Goal: Task Accomplishment & Management: Complete application form

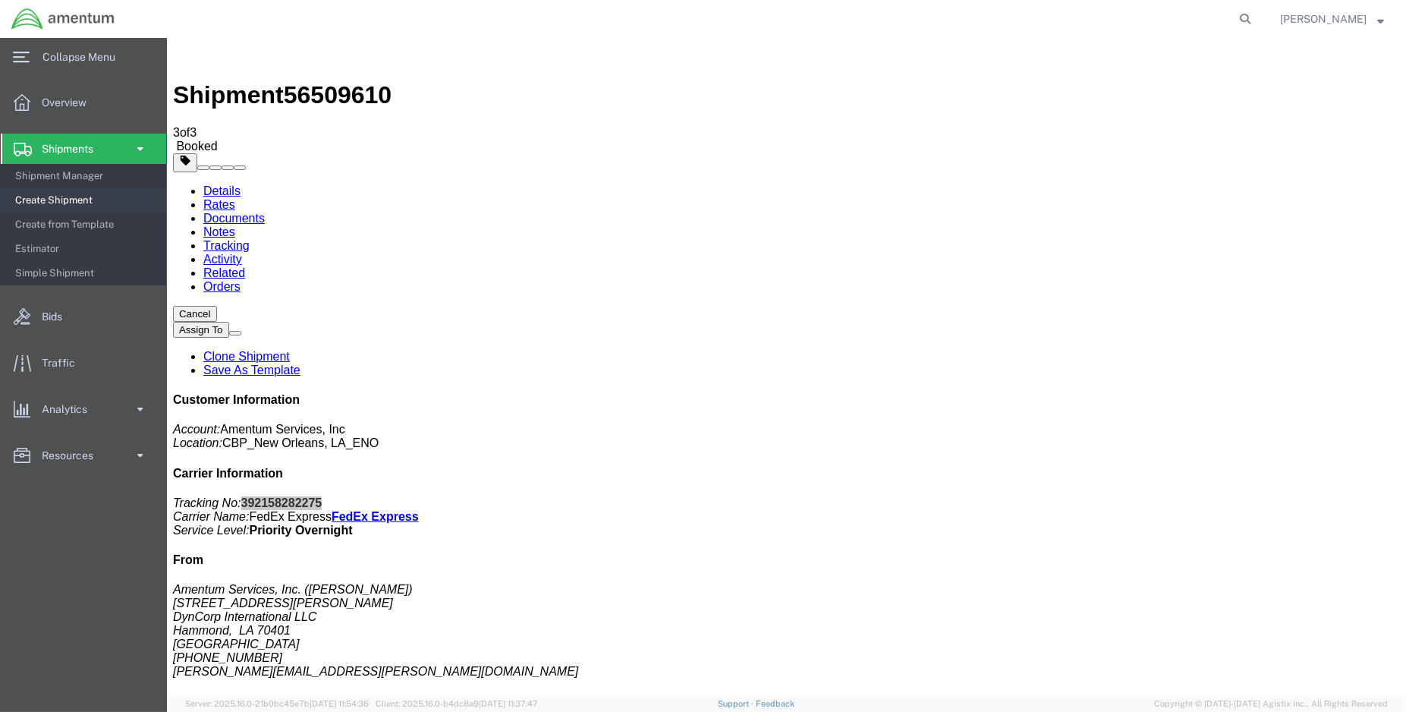
click at [70, 197] on span "Create Shipment" at bounding box center [85, 200] width 140 height 30
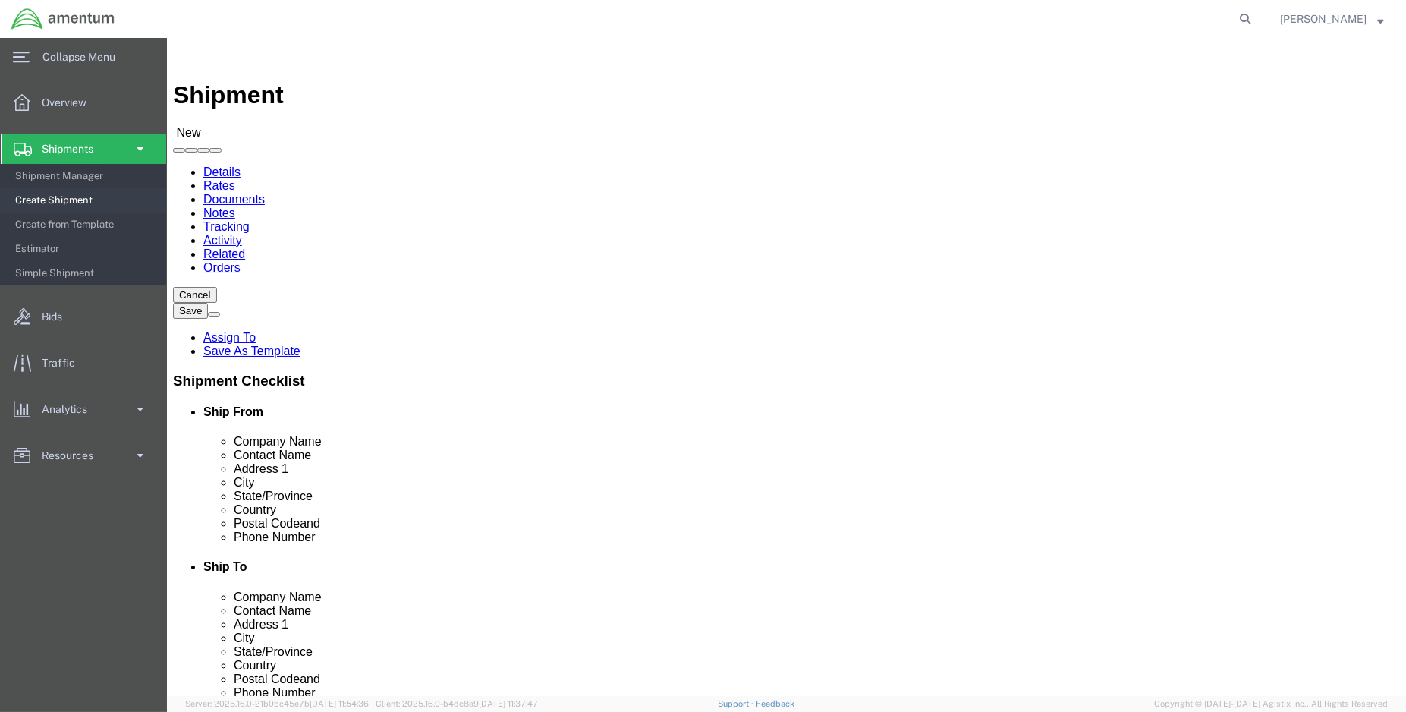
click input "text"
click p "- Aviation Laboratories - ([GEOGRAPHIC_DATA]) [STREET_ADDRESS]"
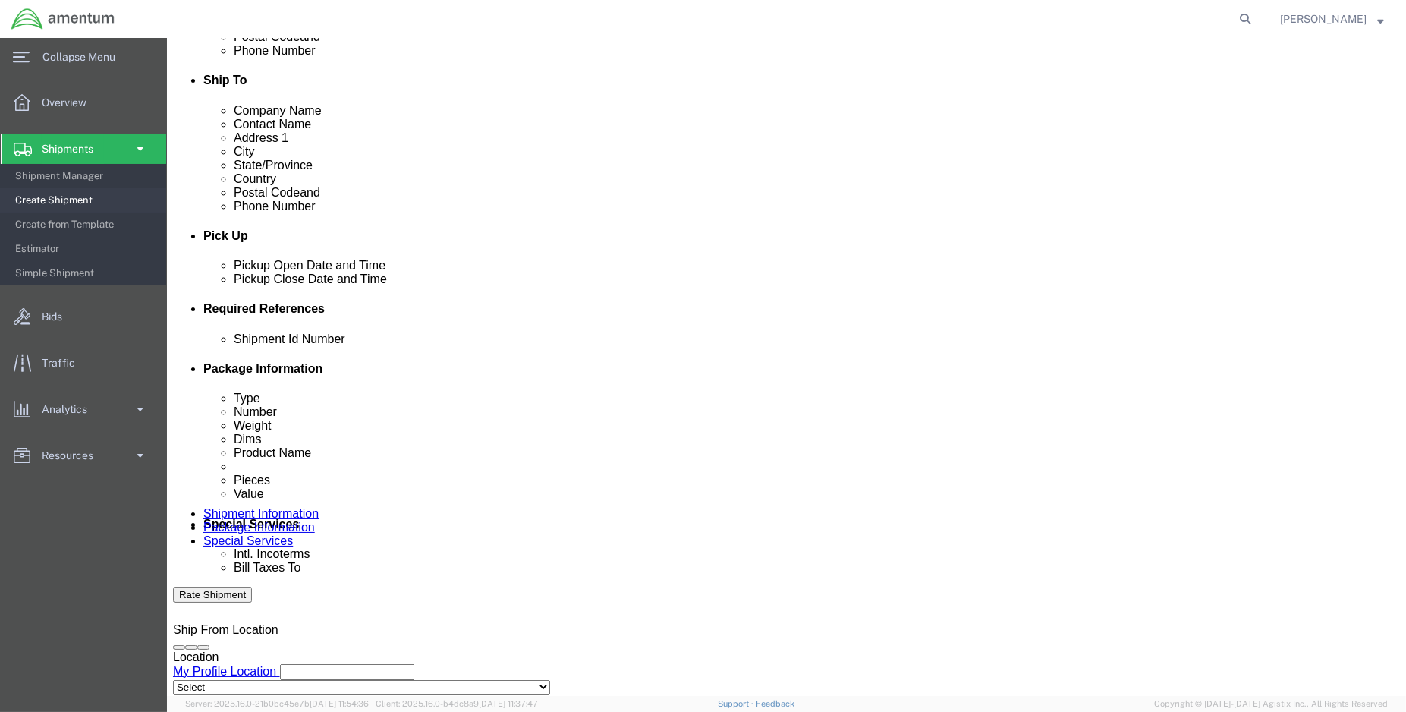
scroll to position [505, 0]
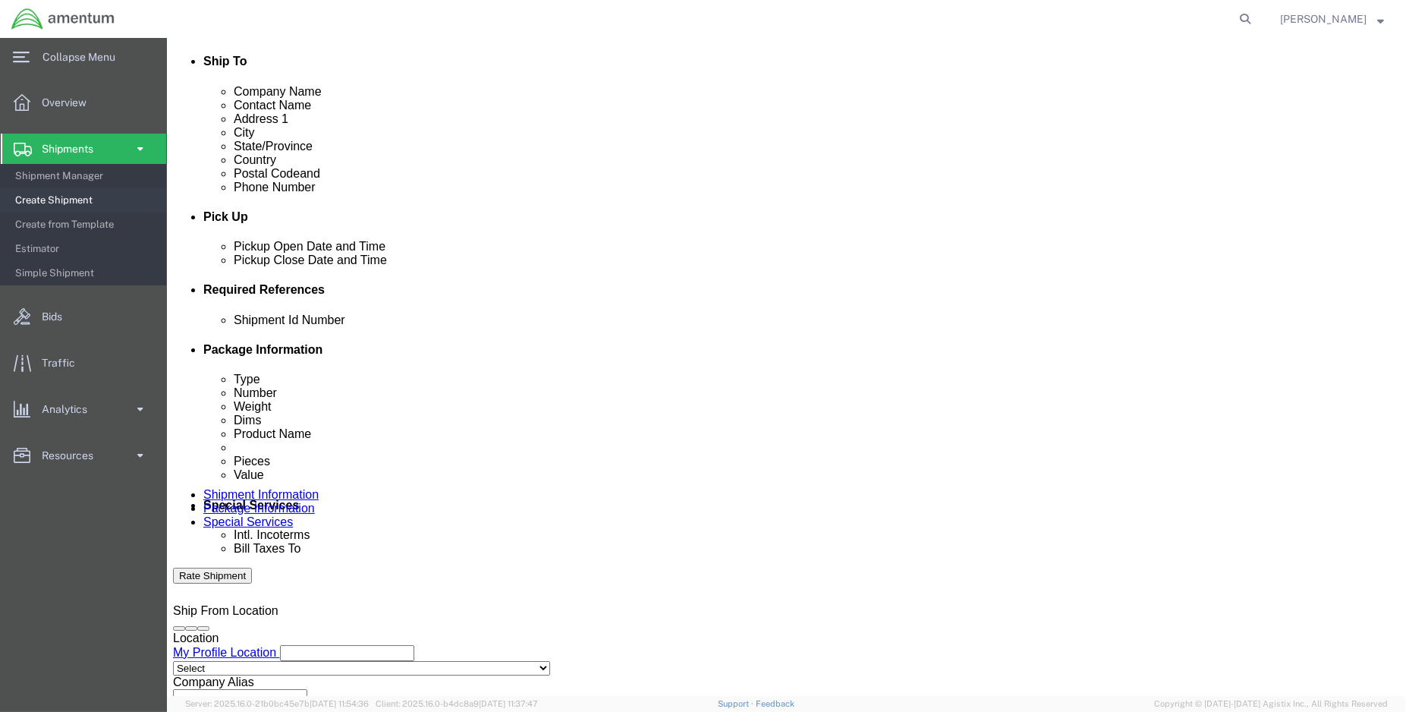
type input "Aviation Laboratories"
click div "[DATE] 1:00 PM"
type input "3:00 PM"
click button "Apply"
click button "Add reference"
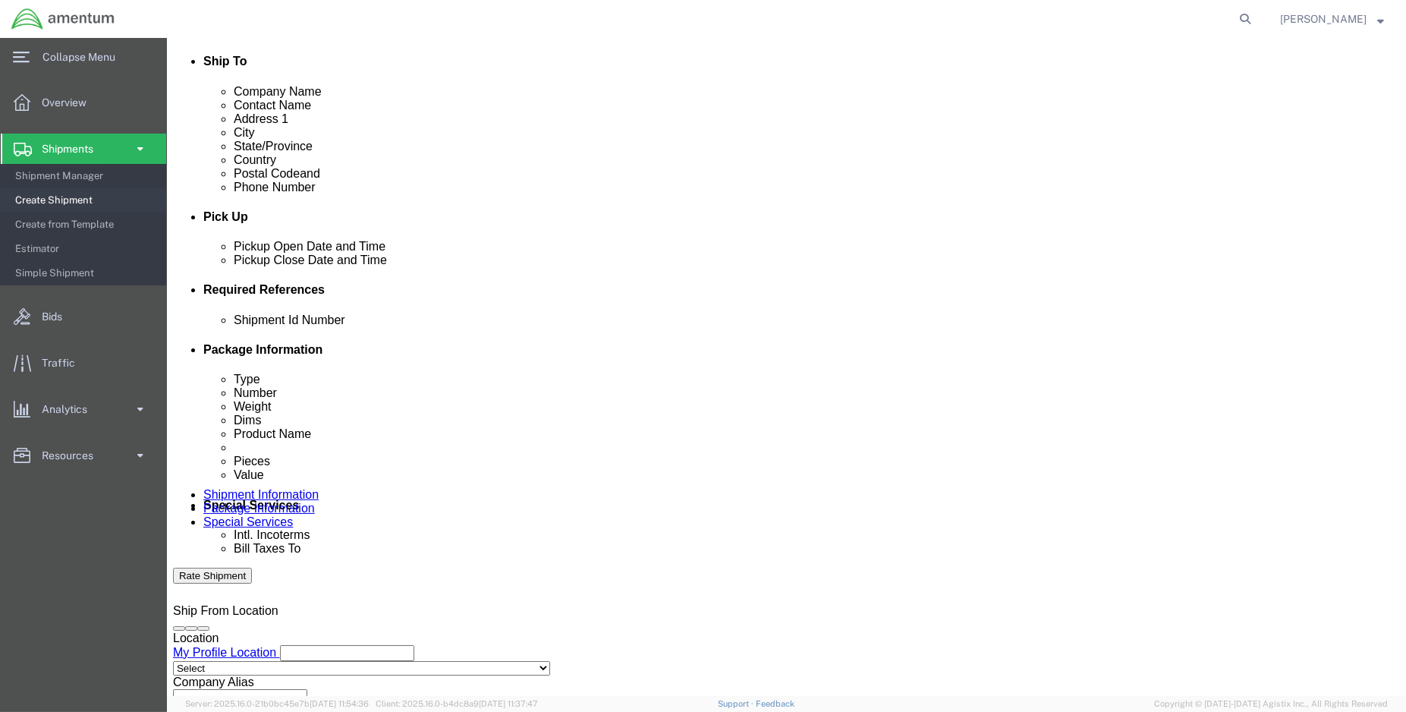
click button "Add reference"
click input "text"
type input "e"
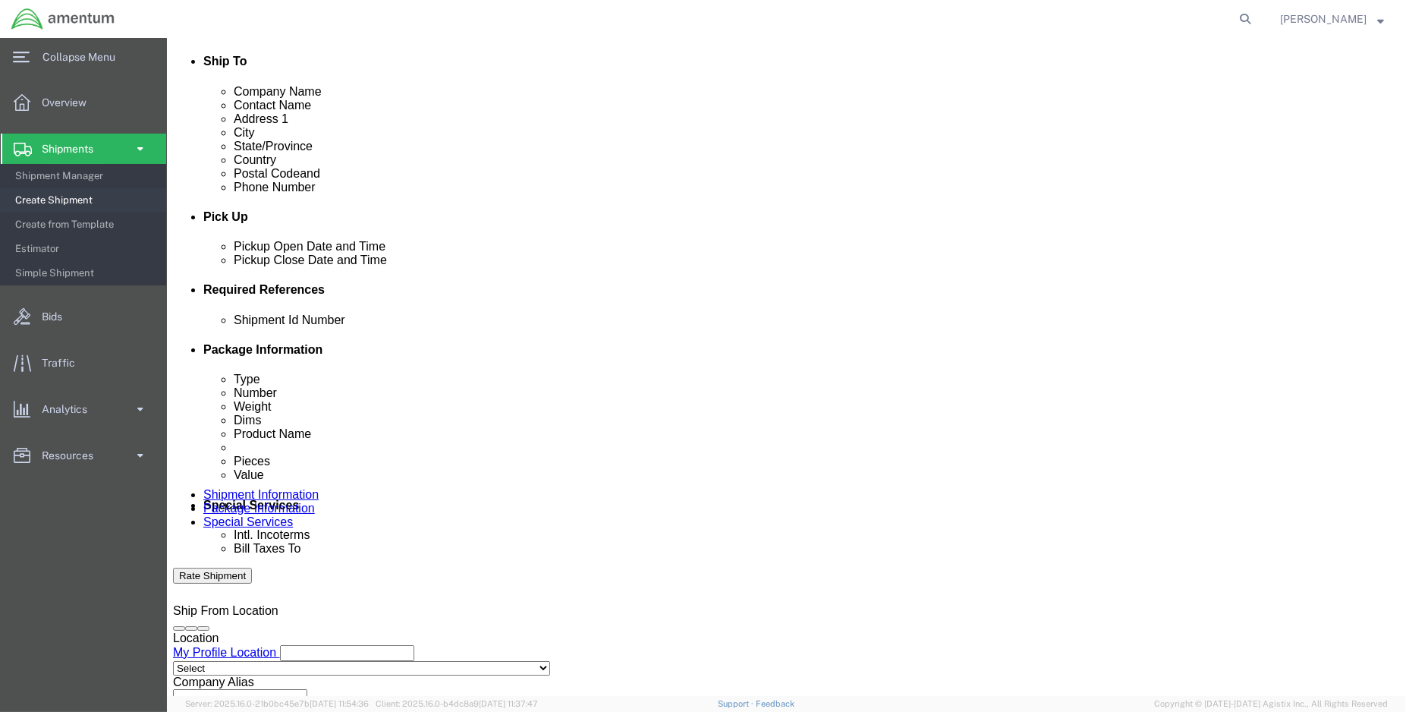
type input "ENO shipment: MEA oil samples"
select select "DEPT"
type input "CBp"
click input "CBp"
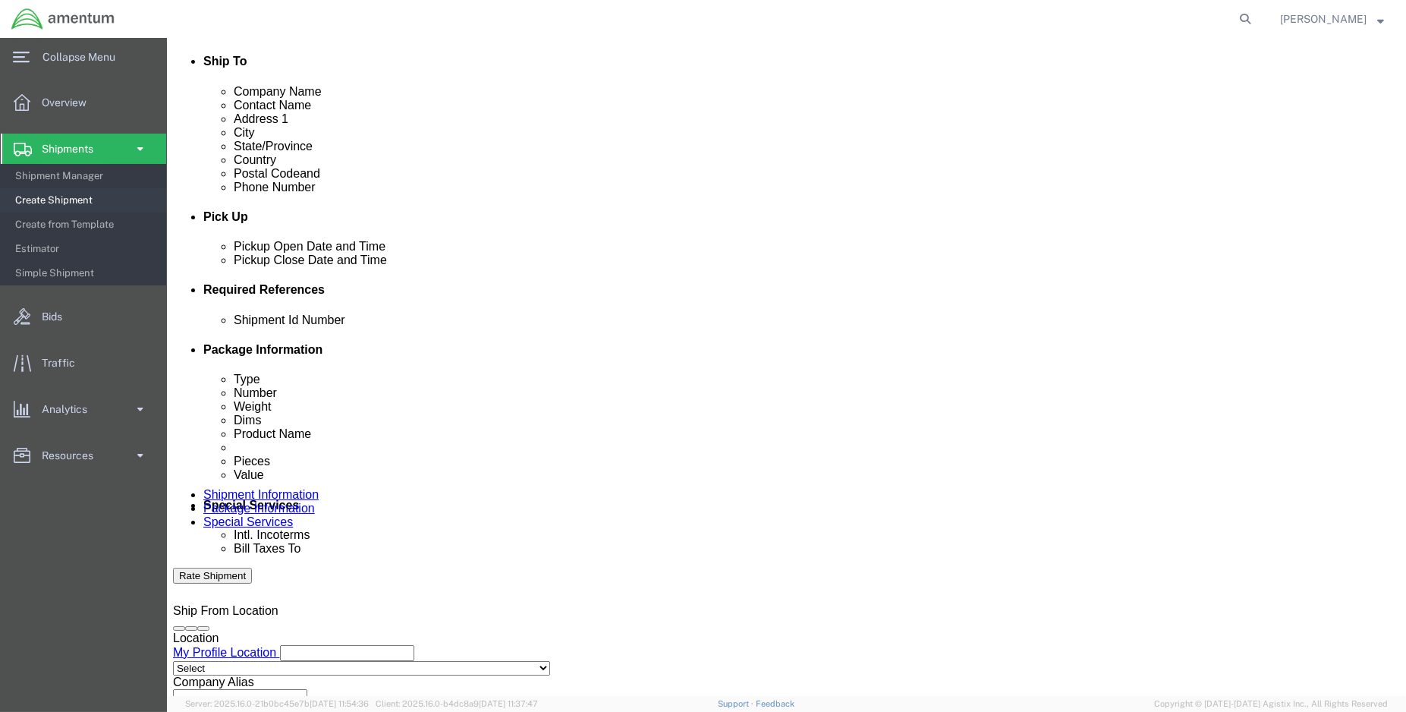
type input "CBP"
click select "Select Account Type Activity ID Airline Appointment Number ASN Batch Request # …"
select select "CUSTREF"
click select "Select Account Type Activity ID Airline Appointment Number ASN Batch Request # …"
click input "text"
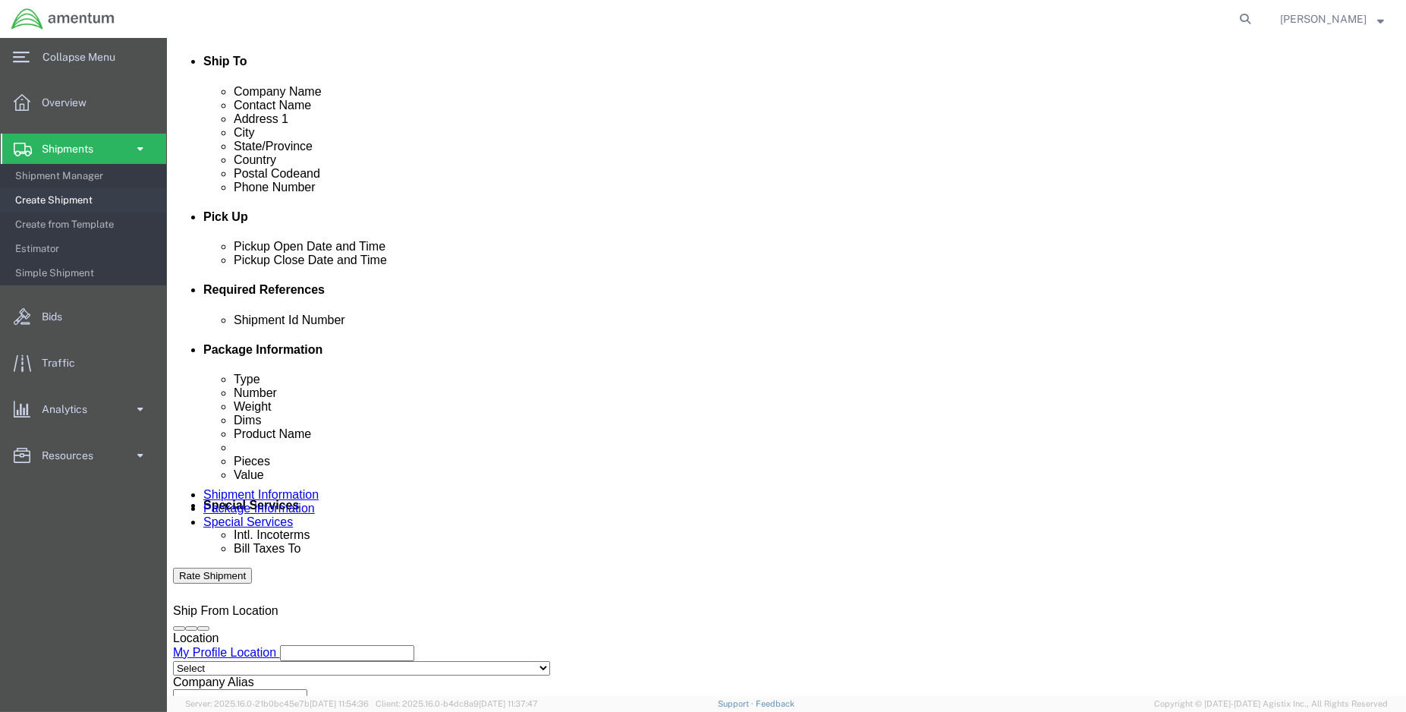
type input "ENO oil samples"
click select "Select Account Type Activity ID Airline Appointment Number ASN Batch Request # …"
select select "PROJNUM"
click select "Select Account Type Activity ID Airline Appointment Number ASN Batch Request # …"
paste input "6118.03.03.2219.000.ENO.0000"
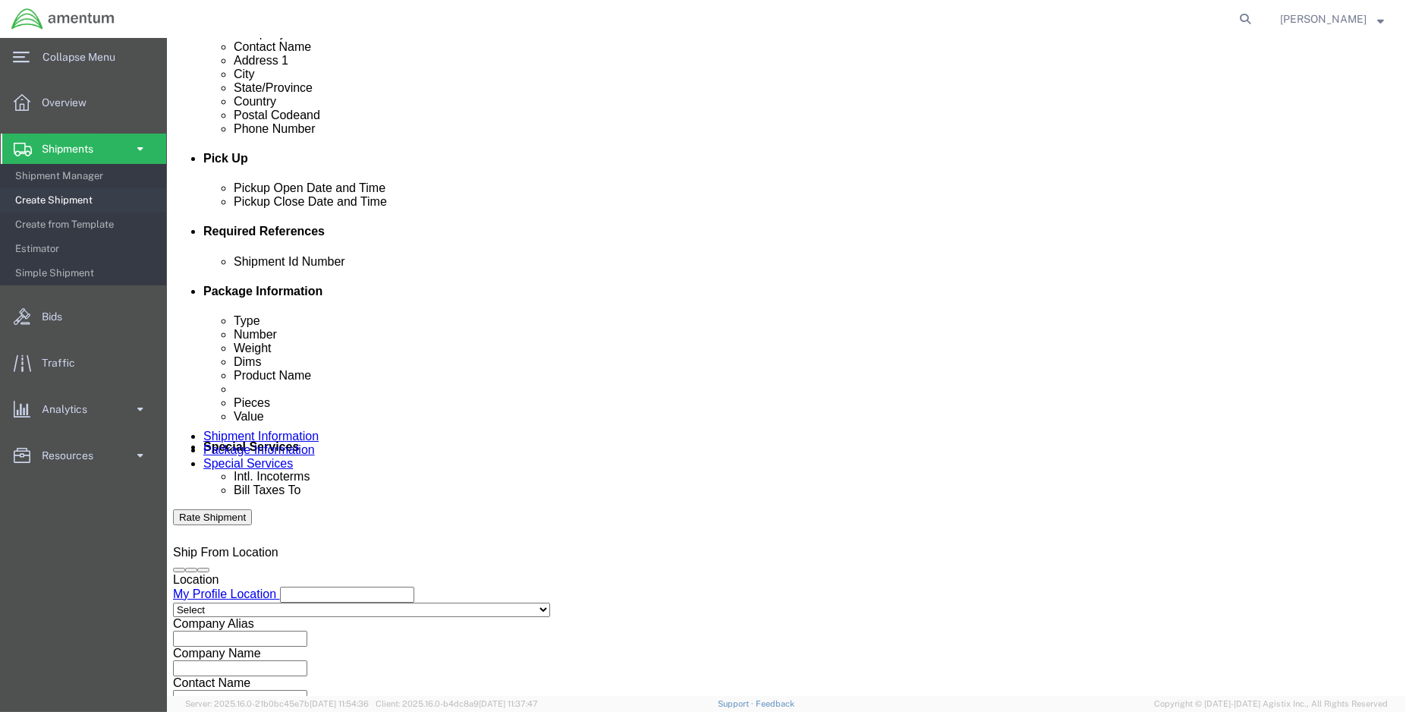
scroll to position [673, 0]
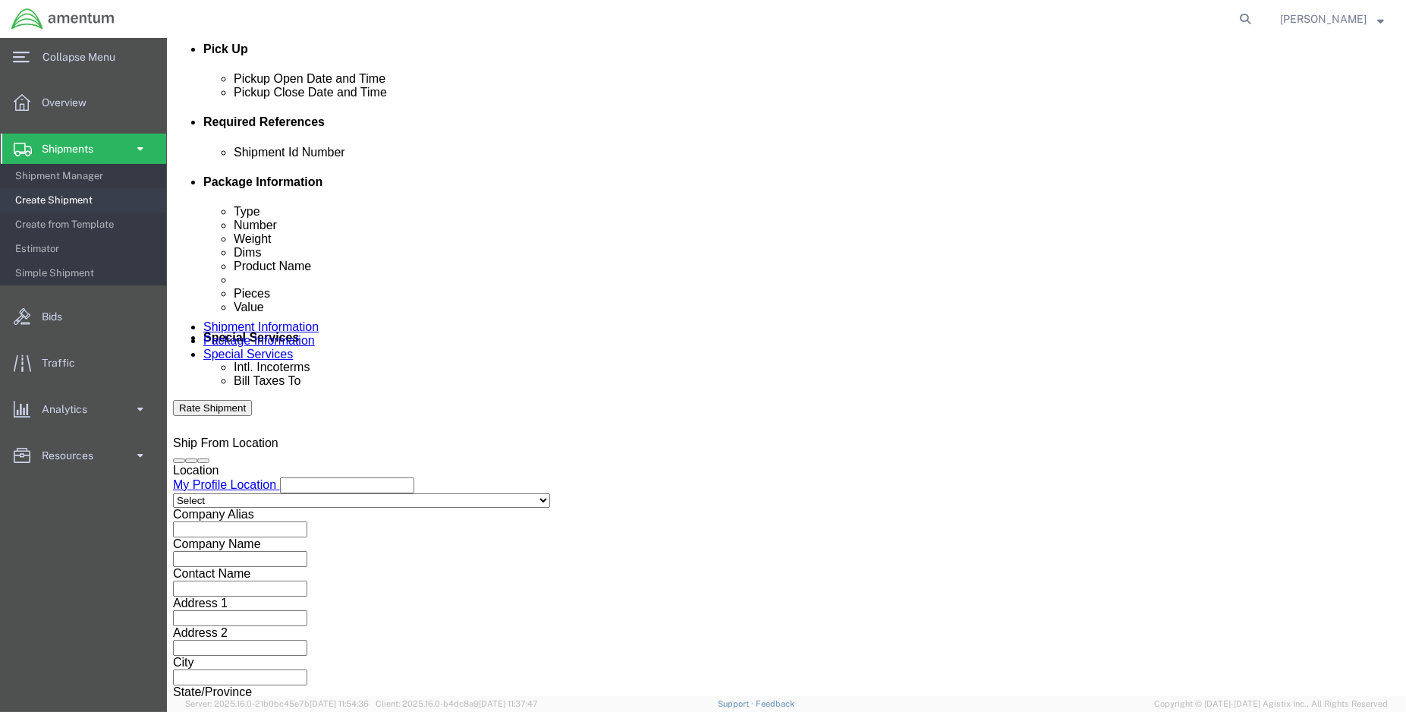
type input "6118.03.03.2219.000.ENO.0000"
click button "Continue"
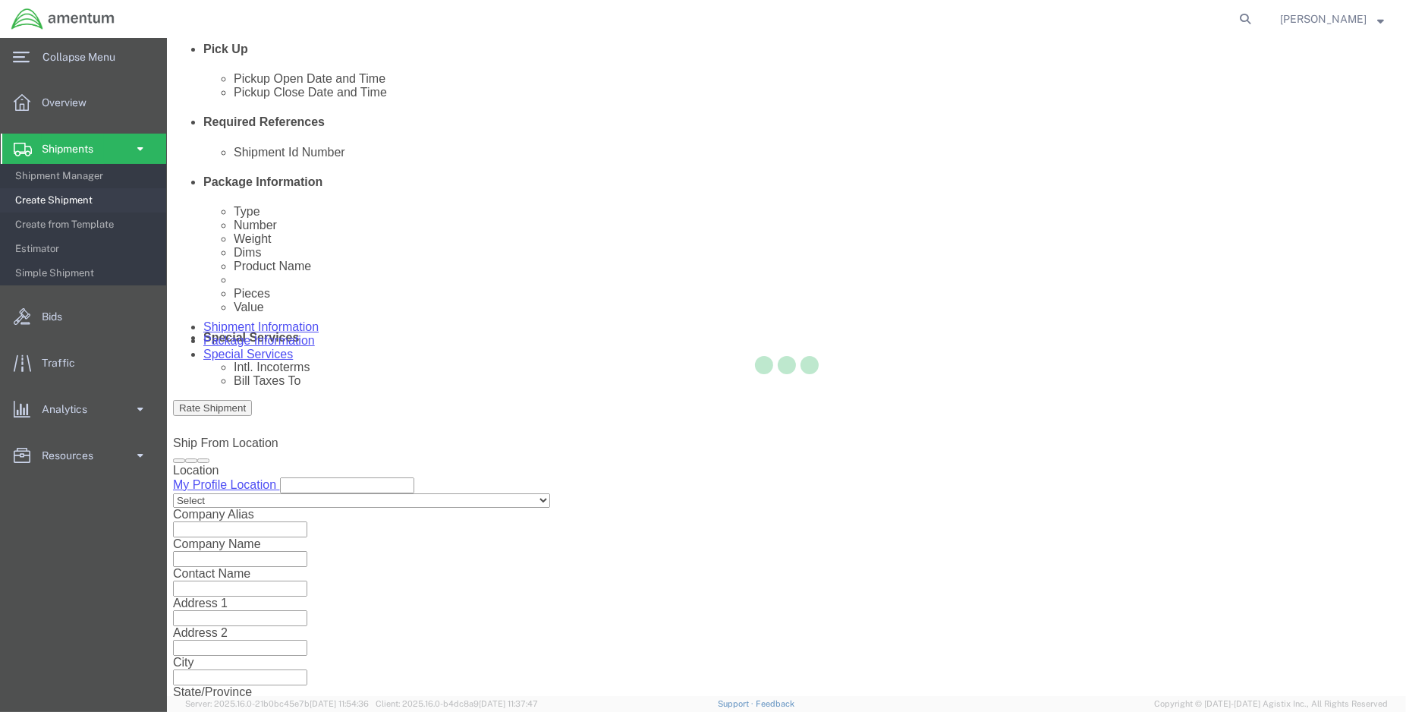
scroll to position [0, 0]
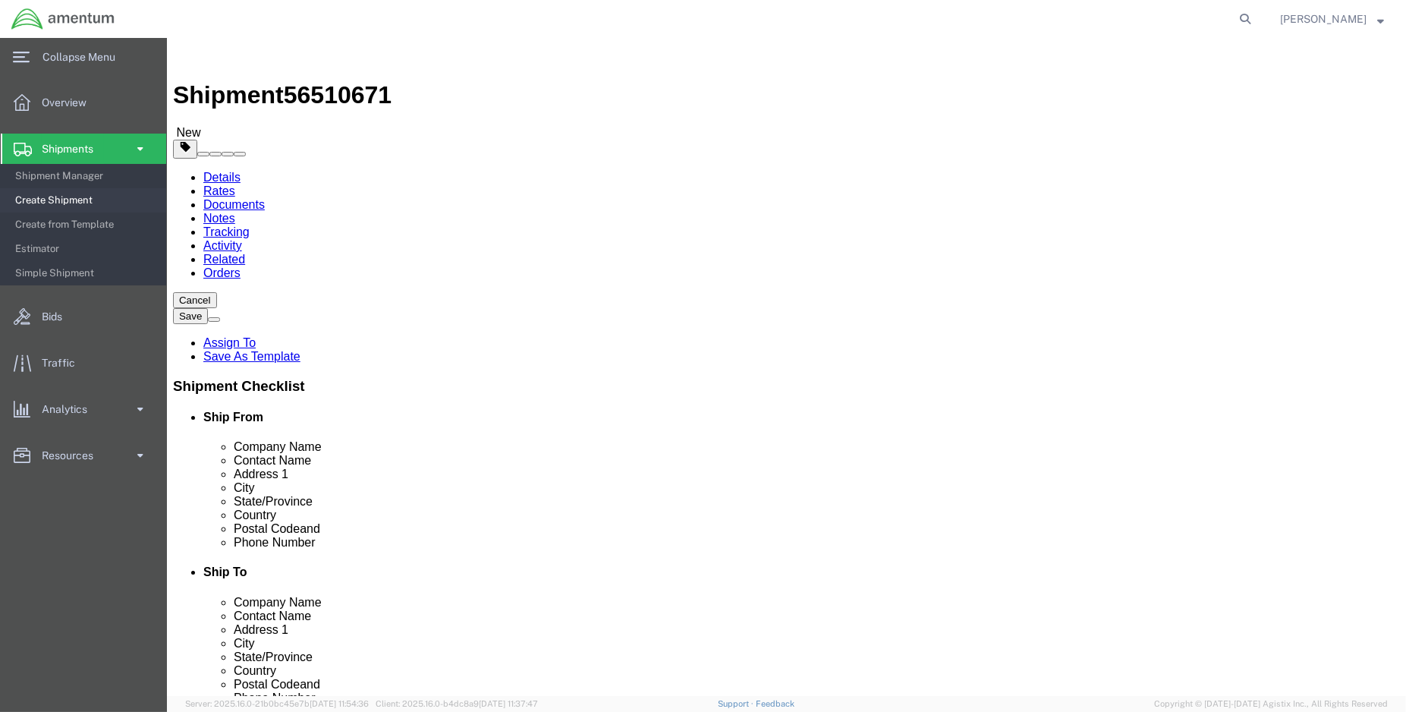
click input "text"
type input "12"
type input "6.00"
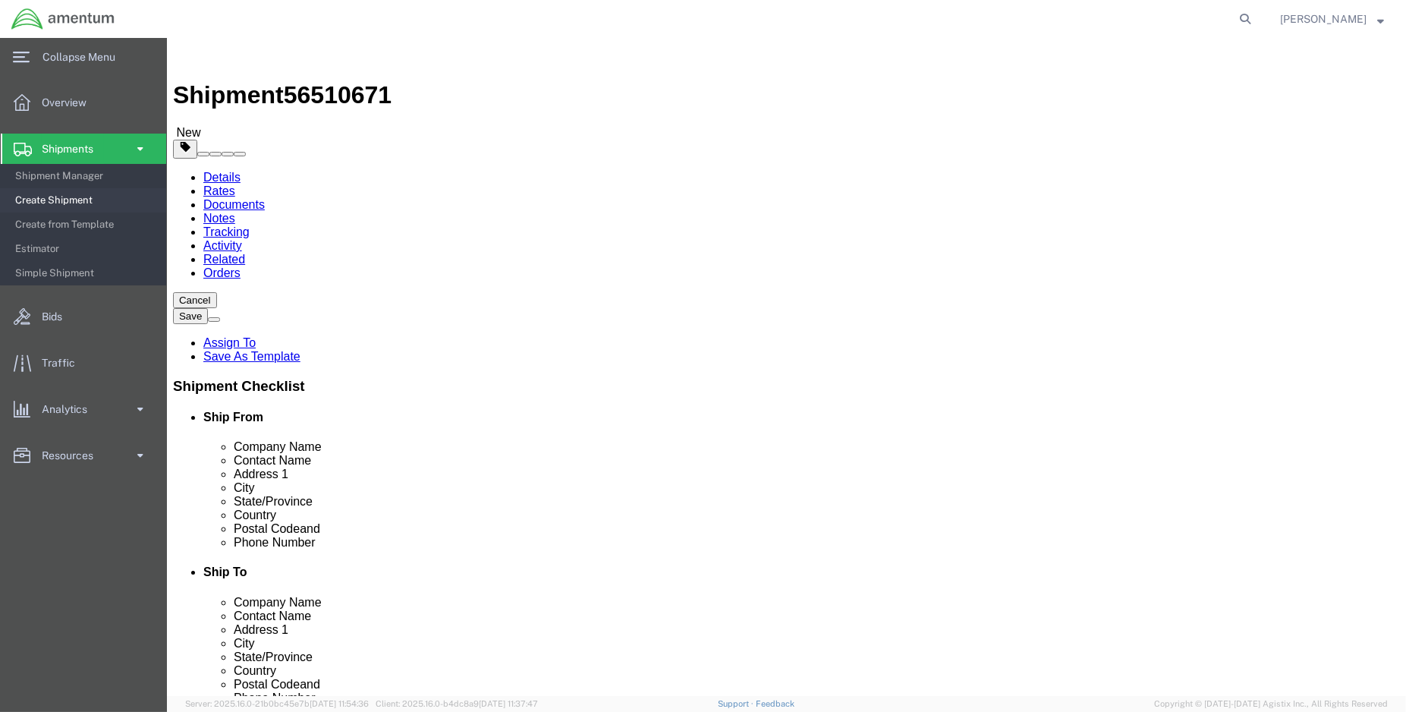
click link "Add Content"
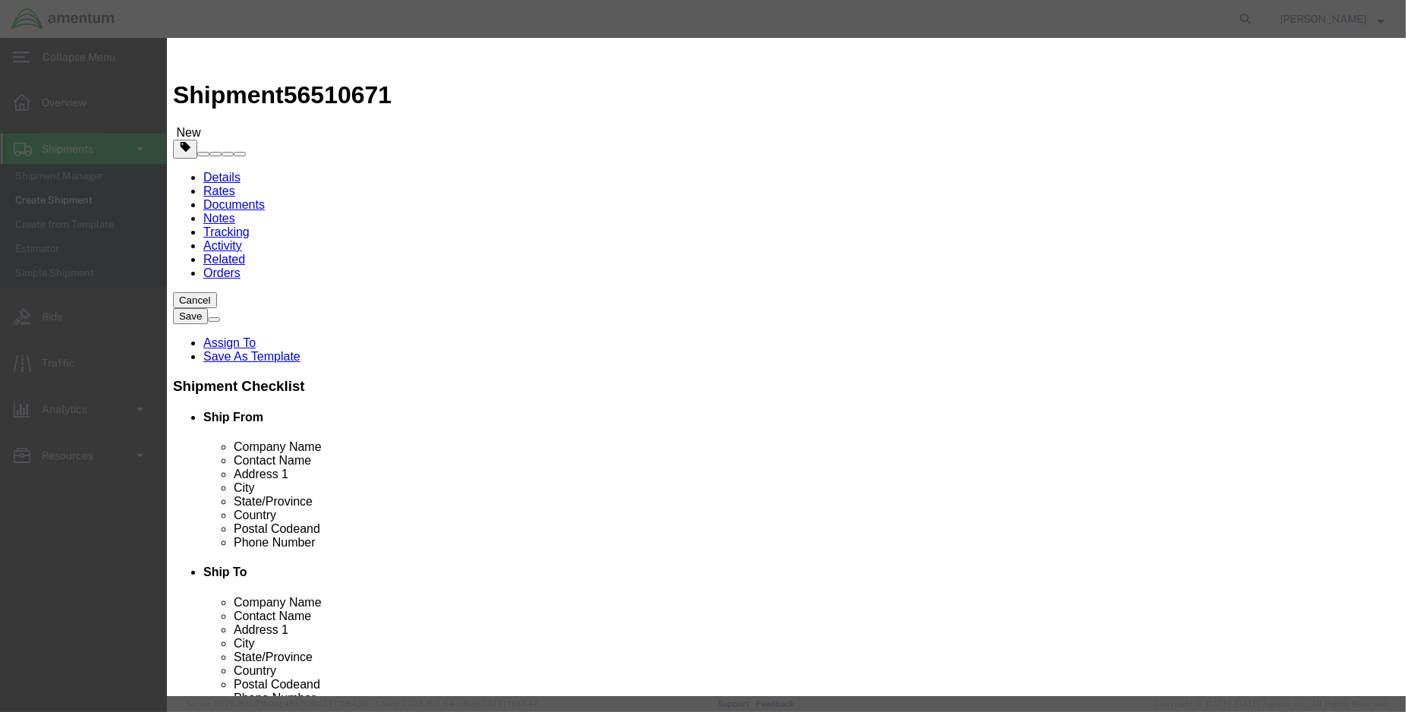
click input "text"
type input "m"
type input "MEA OIL SAMPLES FOR HYDR FLUID CONTA"
type input "3.00"
type input "1000.00"
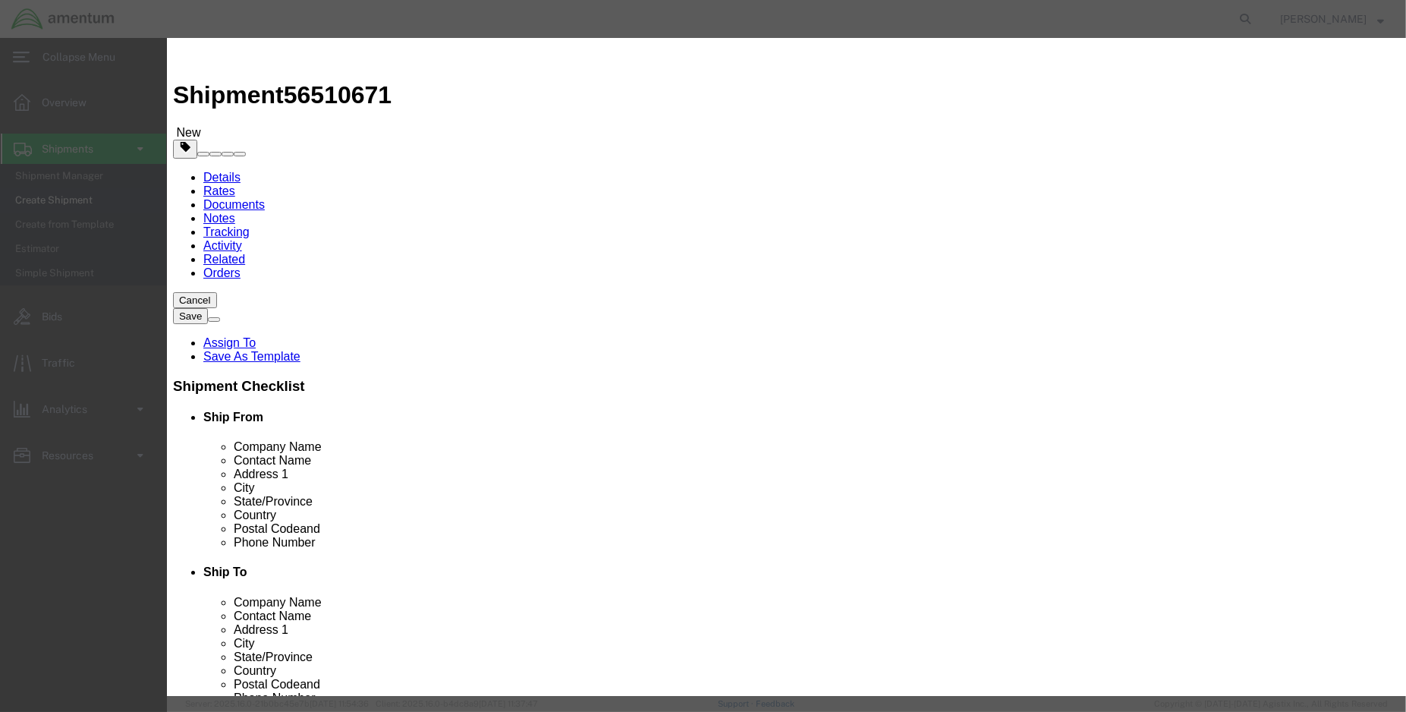
select select "USD"
click button "Save & Close"
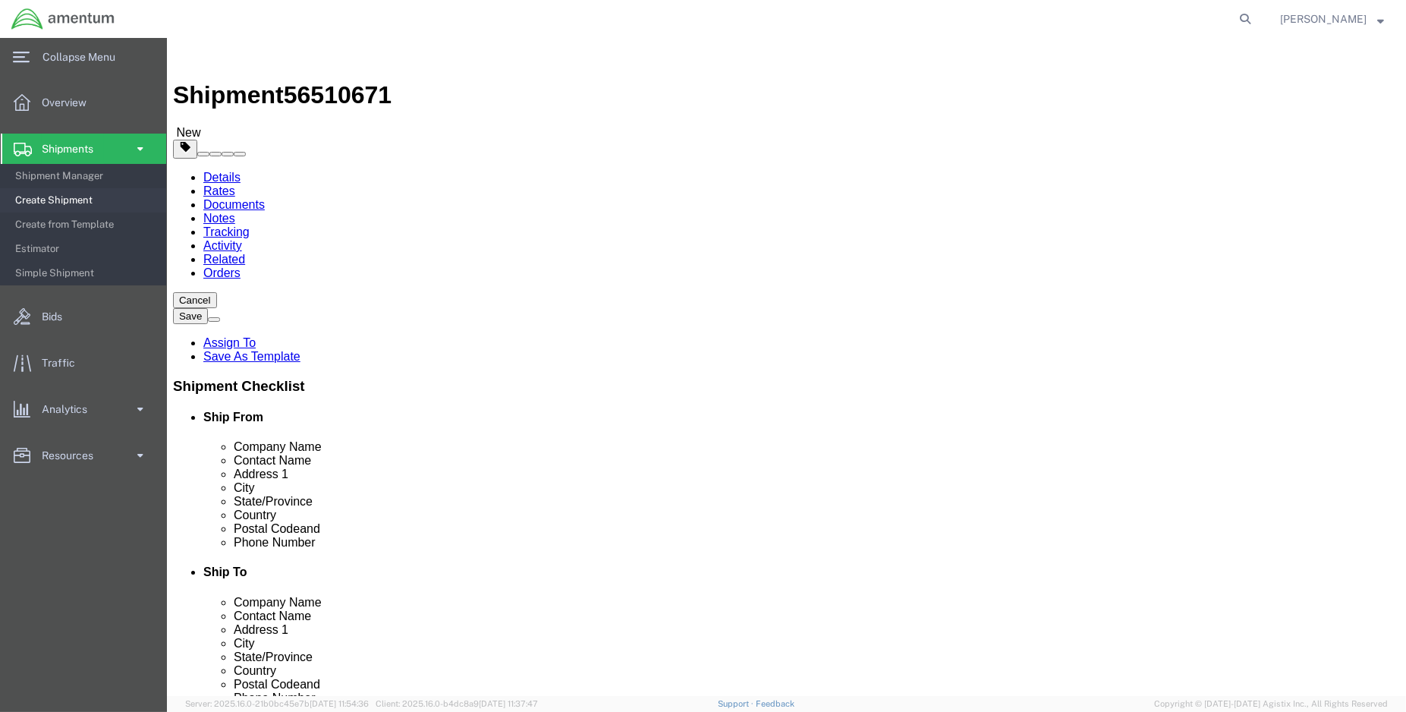
click button "Rate Shipment"
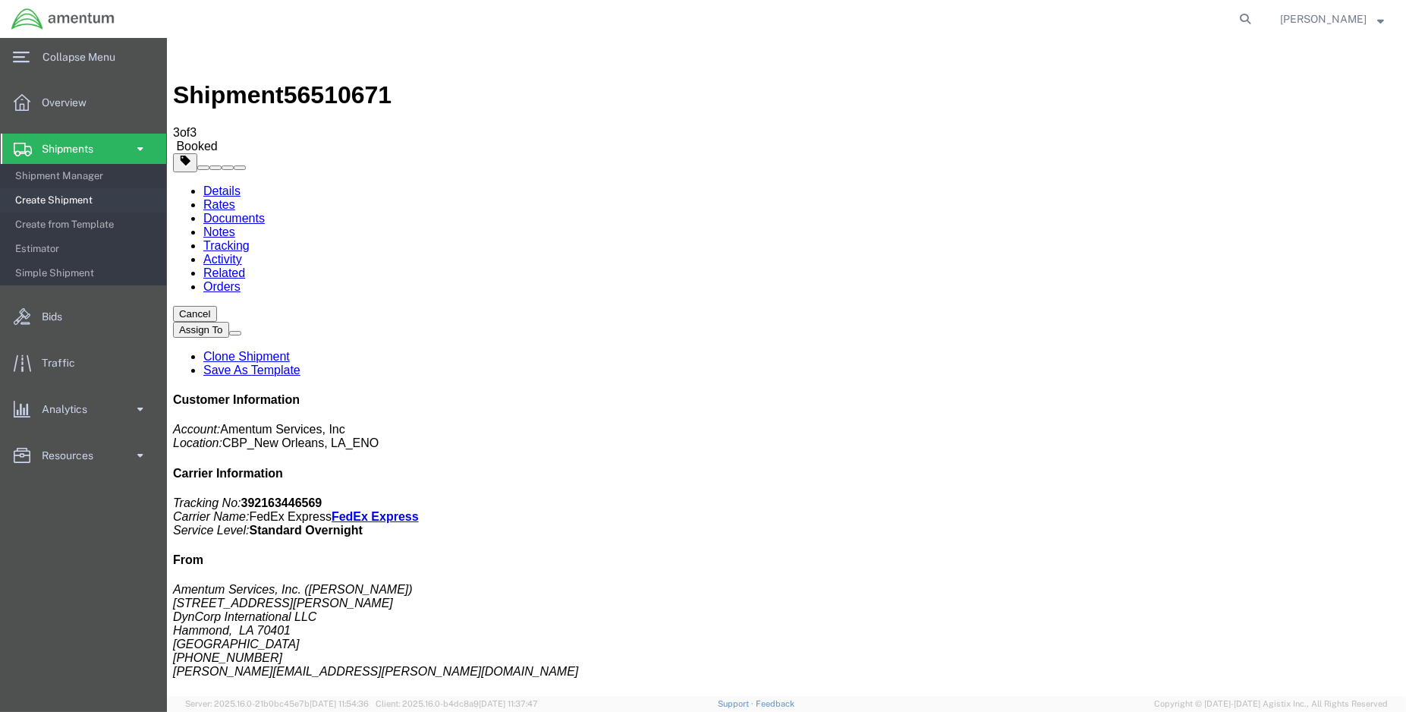
click at [230, 184] on link "Details" at bounding box center [221, 190] width 37 height 13
click link "Schedule pickup request"
